Goal: Transaction & Acquisition: Purchase product/service

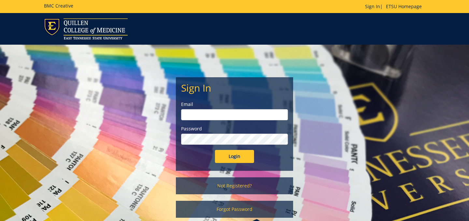
click at [209, 114] on input "email" at bounding box center [234, 114] width 107 height 11
type input "duesing@etus.edu"
click at [215, 150] on input "Login" at bounding box center [234, 156] width 39 height 13
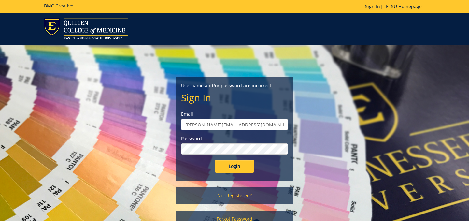
click at [215, 159] on input "Login" at bounding box center [234, 165] width 39 height 13
click at [215, 124] on input "duesing@etus.edu" at bounding box center [234, 124] width 107 height 11
type input "duesing@etsu.edu"
click at [215, 159] on input "Login" at bounding box center [234, 165] width 39 height 13
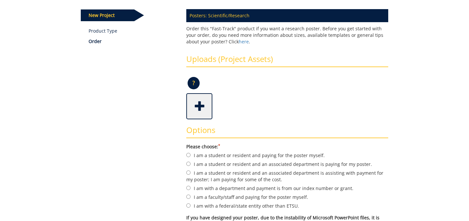
scroll to position [131, 0]
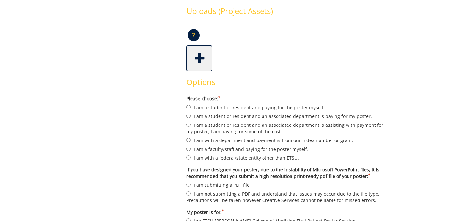
click at [237, 106] on label "I am a student or resident and paying for the poster myself." at bounding box center [287, 106] width 202 height 7
click at [190, 106] on input "I am a student or resident and paying for the poster myself." at bounding box center [188, 107] width 4 height 4
radio input "true"
click at [206, 62] on span at bounding box center [200, 57] width 26 height 23
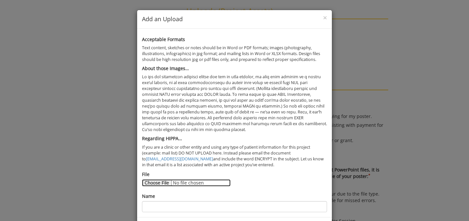
click at [162, 184] on input "File" at bounding box center [186, 182] width 88 height 7
type input "C:\fakepath\Rougue.pdf"
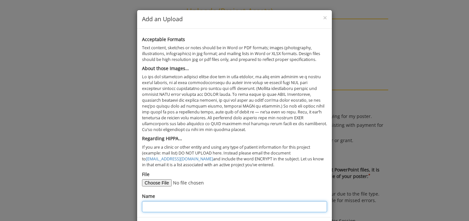
click at [185, 203] on input "Name" at bounding box center [234, 206] width 185 height 11
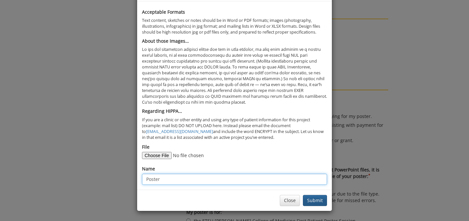
type input "Poster"
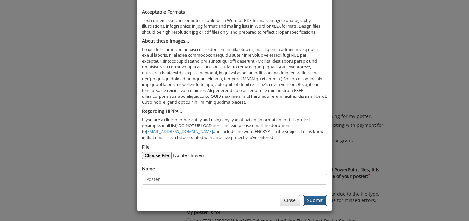
click at [322, 205] on button "Submit" at bounding box center [315, 200] width 24 height 11
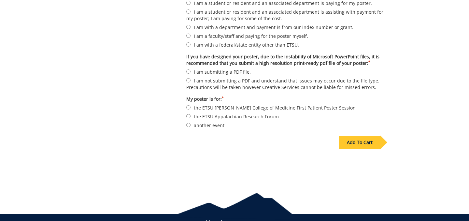
scroll to position [263, 0]
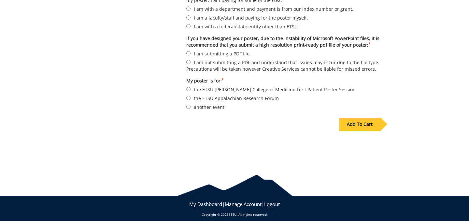
click at [357, 121] on div "Add To Cart" at bounding box center [359, 123] width 41 height 13
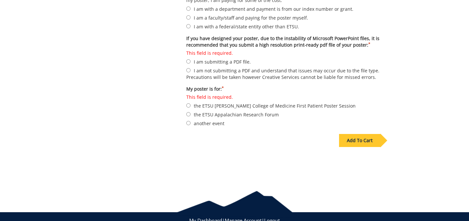
click at [237, 61] on label "This field is required. I am submitting a PDF file." at bounding box center [287, 57] width 202 height 15
click at [190, 61] on input "This field is required. I am submitting a PDF file." at bounding box center [188, 61] width 4 height 4
radio input "true"
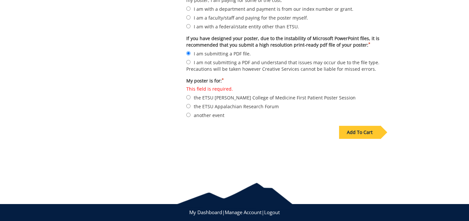
click at [217, 112] on label "another event" at bounding box center [287, 114] width 202 height 7
click at [190, 113] on input "another event" at bounding box center [188, 115] width 4 height 4
radio input "true"
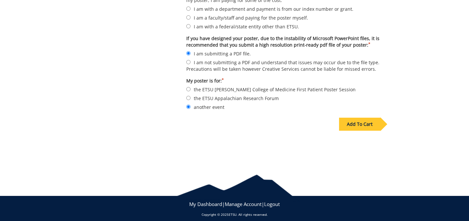
click at [359, 118] on div "Add To Cart" at bounding box center [359, 123] width 41 height 13
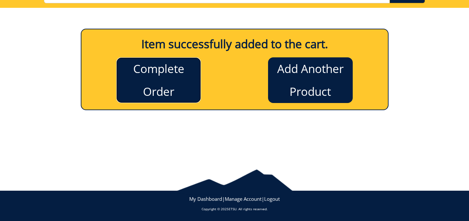
click at [152, 89] on link "Complete Order" at bounding box center [158, 80] width 85 height 46
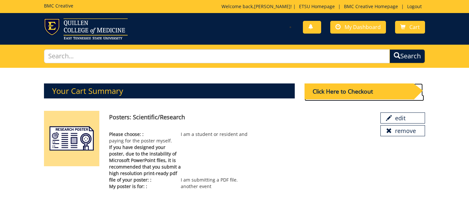
click at [334, 93] on div "Click Here to Checkout" at bounding box center [358, 91] width 109 height 16
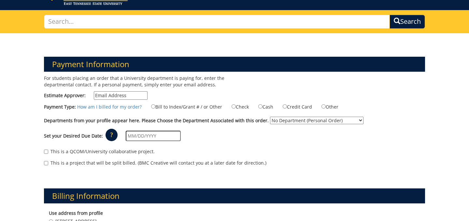
scroll to position [50, 0]
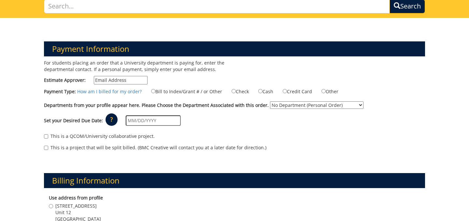
click at [115, 83] on input "Estimate Approver:" at bounding box center [121, 80] width 54 height 8
type input "d"
type input "[PERSON_NAME][EMAIL_ADDRESS][DOMAIN_NAME]"
click at [286, 90] on label "Credit Card" at bounding box center [292, 91] width 37 height 7
click at [286, 90] on input "Credit Card" at bounding box center [284, 91] width 4 height 4
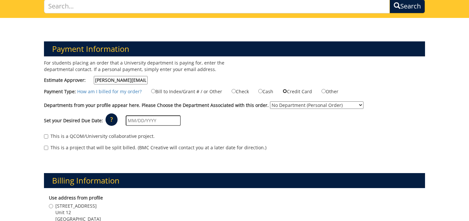
radio input "true"
click at [279, 104] on select "No Department (Personal Order) ETSU Health - Internal Medicine (MEAC)" at bounding box center [316, 104] width 93 height 7
click at [270, 101] on select "No Department (Personal Order) ETSU Health - Internal Medicine (MEAC)" at bounding box center [316, 104] width 93 height 7
click at [143, 120] on input "text" at bounding box center [153, 120] width 55 height 10
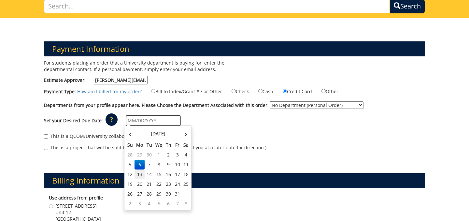
click at [142, 175] on td "13" at bounding box center [139, 174] width 10 height 10
type input "[DATE]"
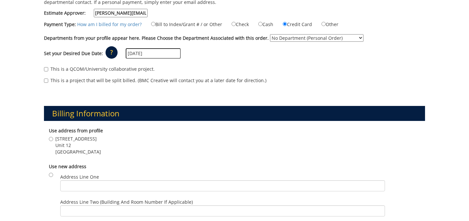
scroll to position [133, 0]
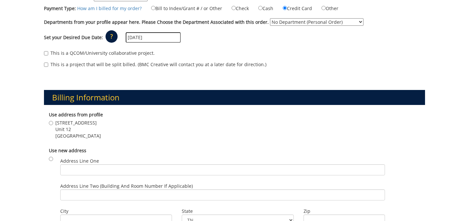
click at [57, 127] on span "Unit 12" at bounding box center [78, 129] width 46 height 7
click at [53, 125] on input "2927 Watauga Rd Unit 12 Johnson City , TN 37601" at bounding box center [51, 123] width 4 height 4
radio input "true"
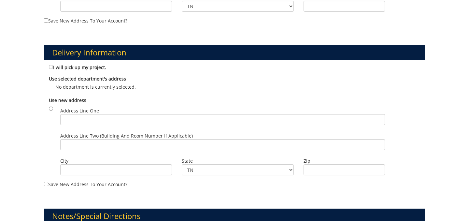
scroll to position [347, 0]
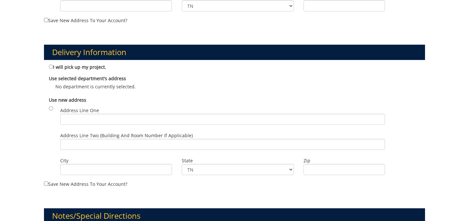
click at [86, 67] on label "I will pick up my project." at bounding box center [77, 66] width 57 height 7
click at [53, 67] on input "I will pick up my project." at bounding box center [51, 66] width 4 height 4
radio input "true"
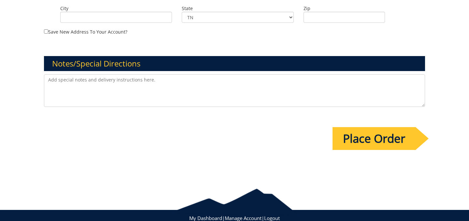
scroll to position [517, 0]
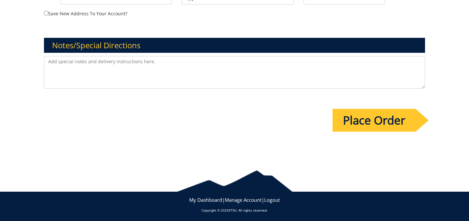
click at [368, 118] on input "Place Order" at bounding box center [373, 120] width 83 height 23
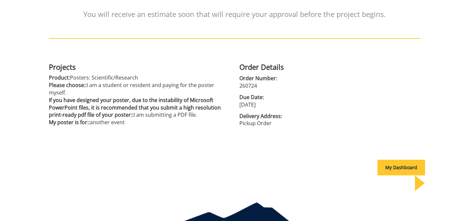
scroll to position [132, 0]
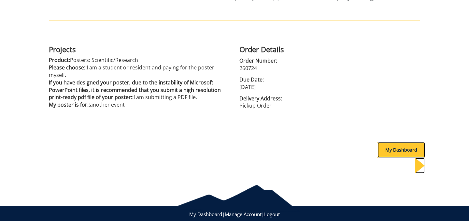
click at [389, 147] on div "My Dashboard" at bounding box center [401, 150] width 48 height 16
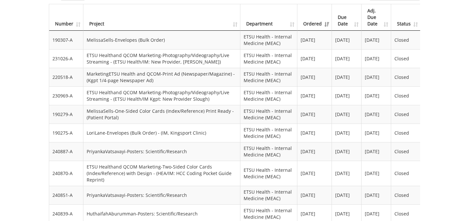
scroll to position [594, 0]
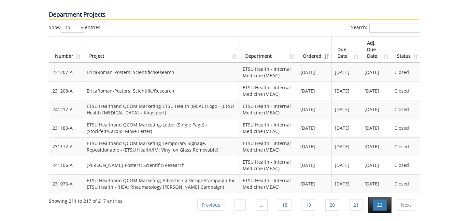
scroll to position [557, 0]
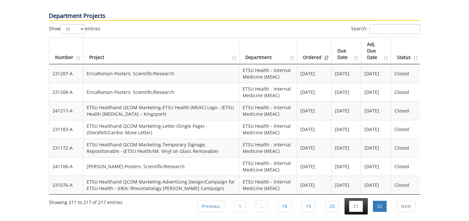
click at [364, 198] on li "21" at bounding box center [355, 206] width 23 height 16
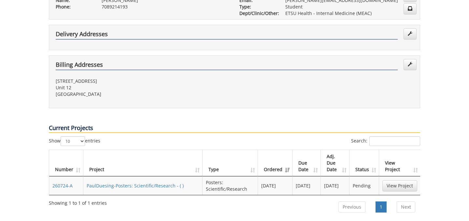
scroll to position [0, 0]
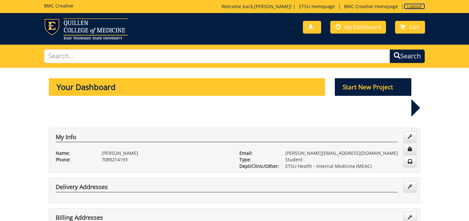
click at [417, 4] on link "Logout" at bounding box center [413, 6] width 21 height 6
